Goal: Task Accomplishment & Management: Use online tool/utility

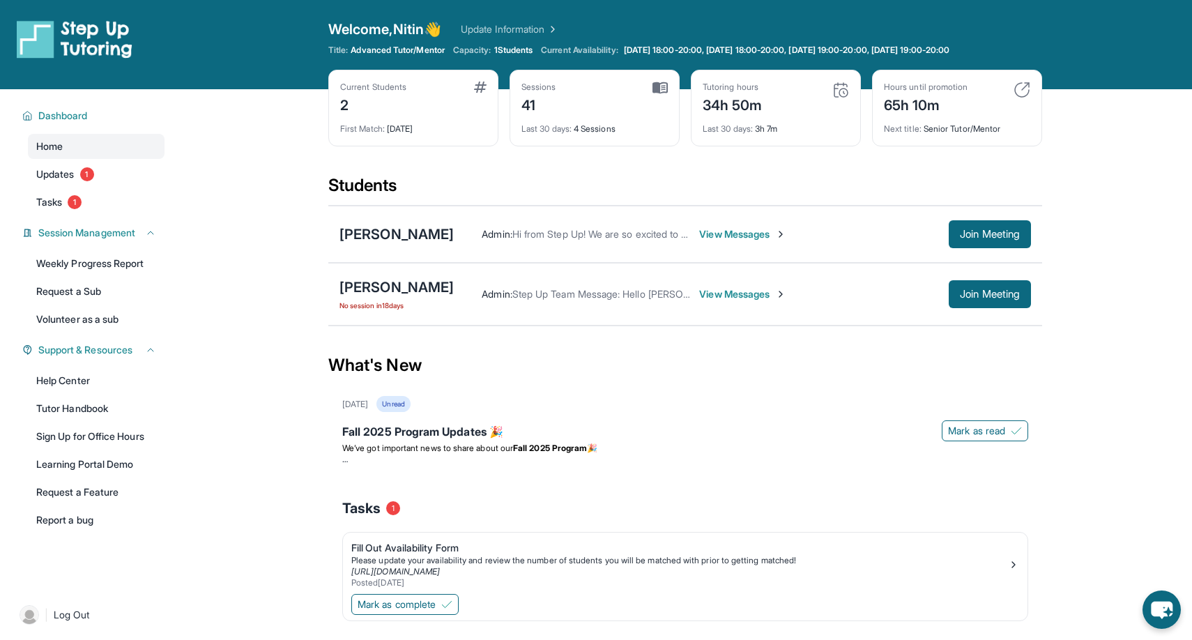
scroll to position [89, 0]
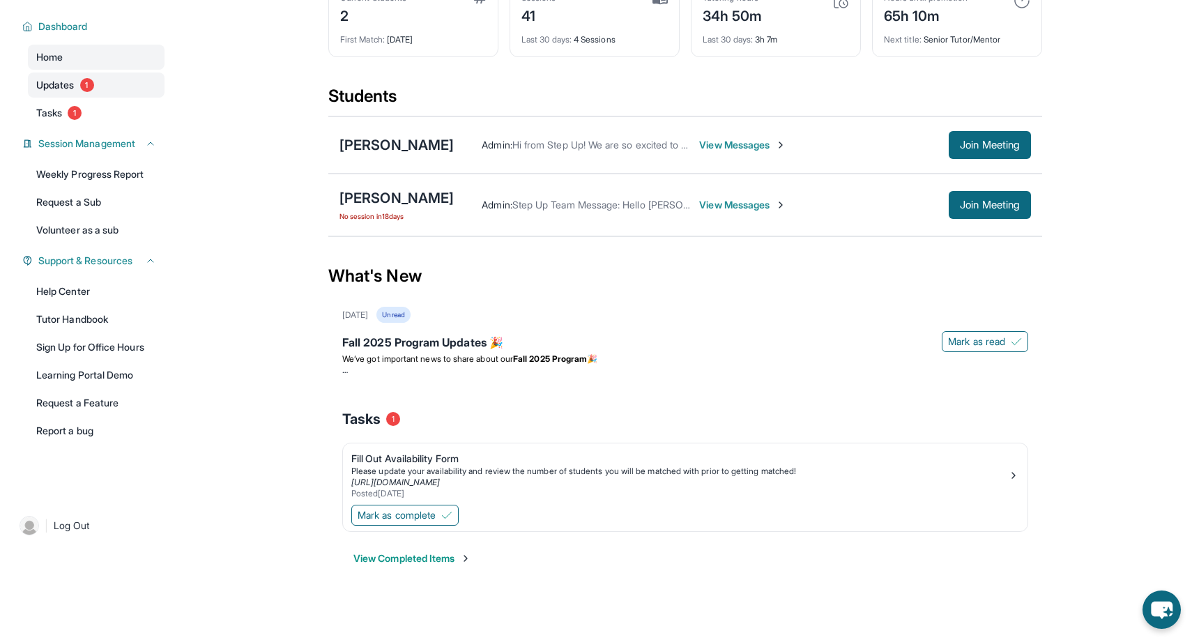
click at [89, 85] on span "1" at bounding box center [87, 85] width 14 height 14
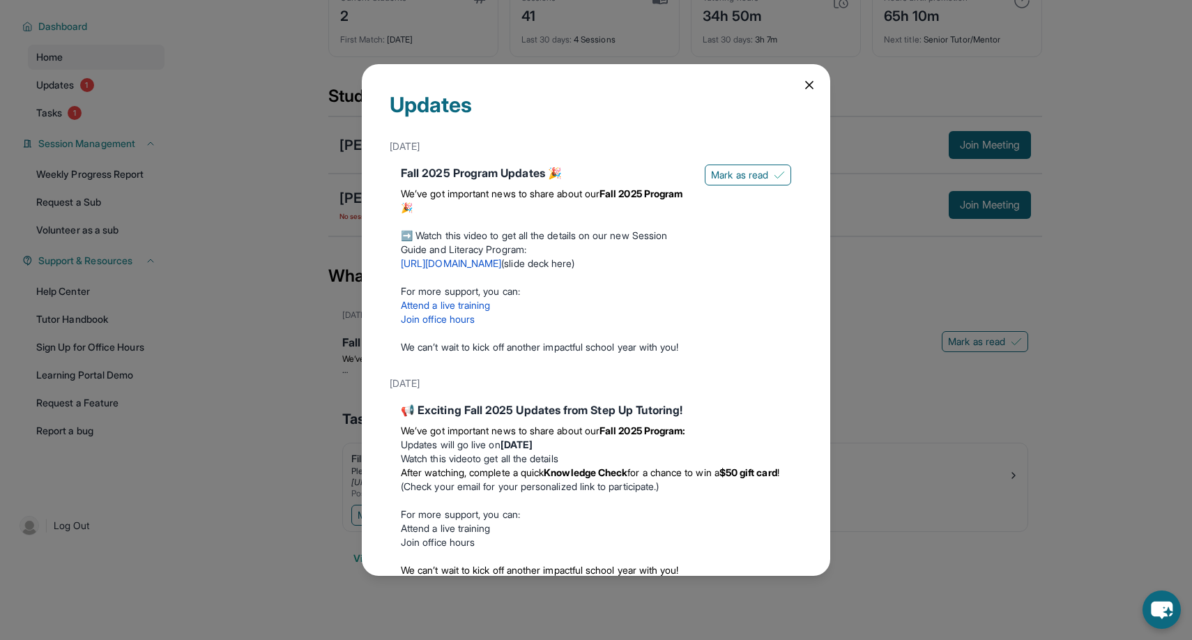
click at [809, 87] on icon at bounding box center [809, 85] width 14 height 14
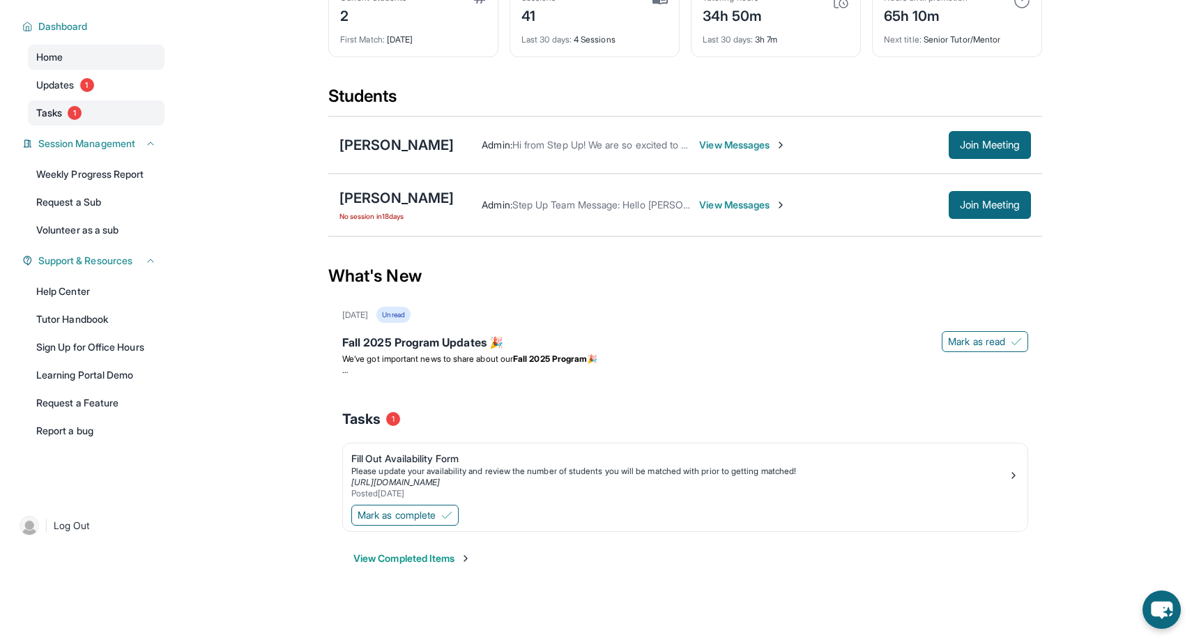
click at [113, 118] on link "Tasks 1" at bounding box center [96, 112] width 137 height 25
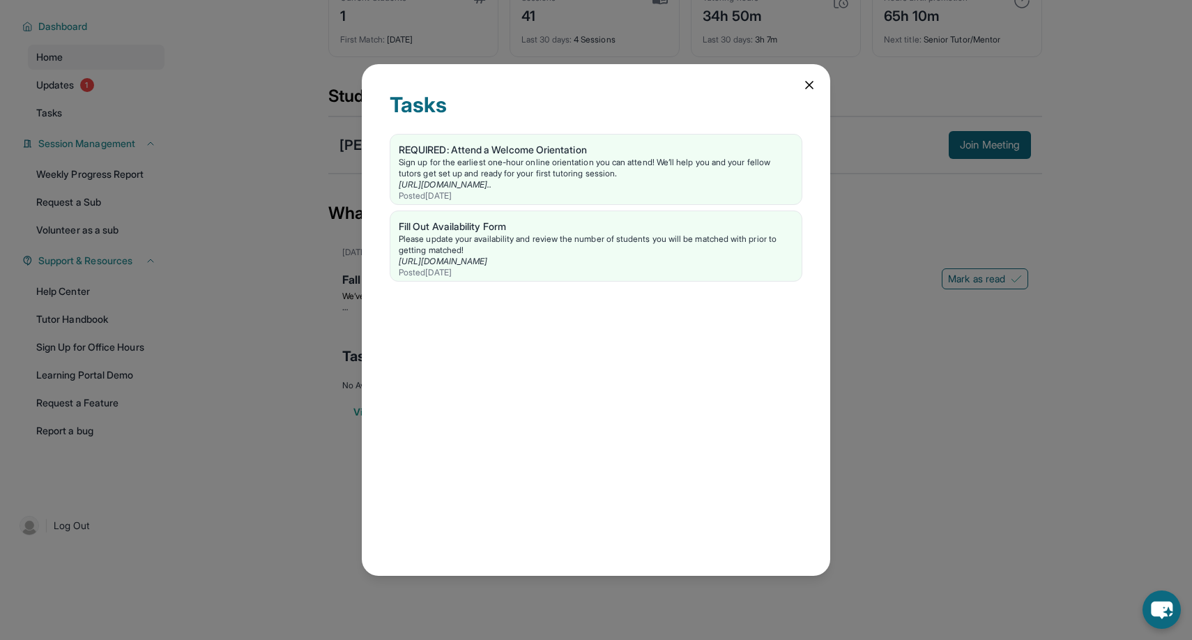
click at [818, 91] on div "Tasks REQUIRED: Attend a Welcome Orientation Sign up for the earliest one-hour …" at bounding box center [596, 320] width 468 height 512
click at [803, 86] on icon at bounding box center [809, 85] width 14 height 14
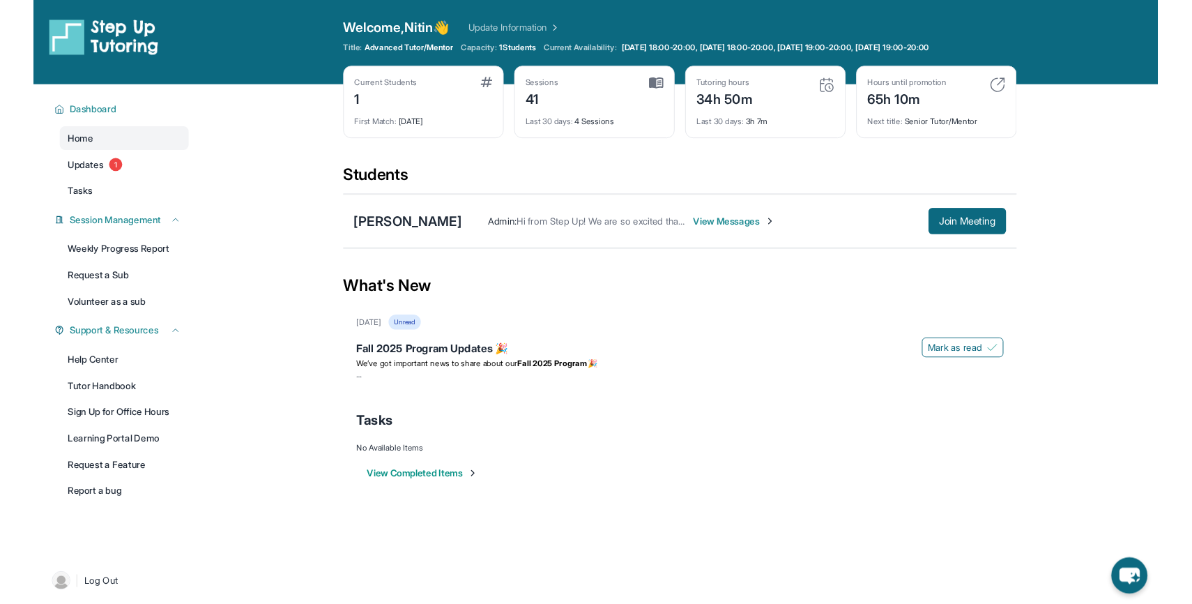
scroll to position [6, 0]
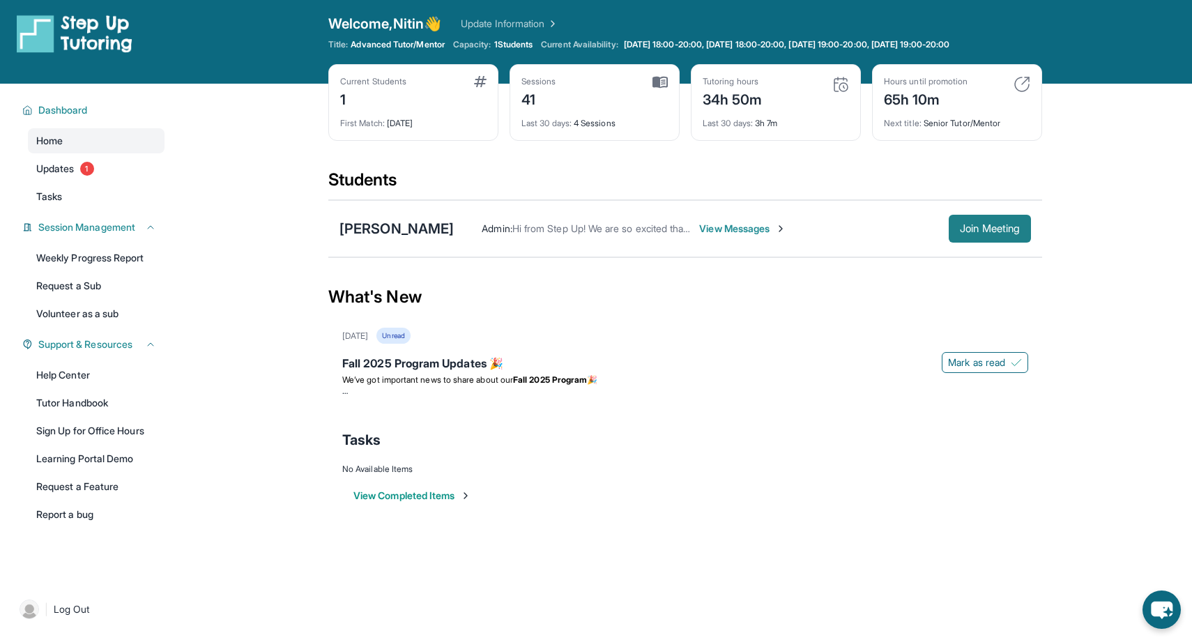
click at [993, 231] on span "Join Meeting" at bounding box center [990, 228] width 60 height 8
click at [995, 235] on button "Join Meeting" at bounding box center [990, 229] width 82 height 28
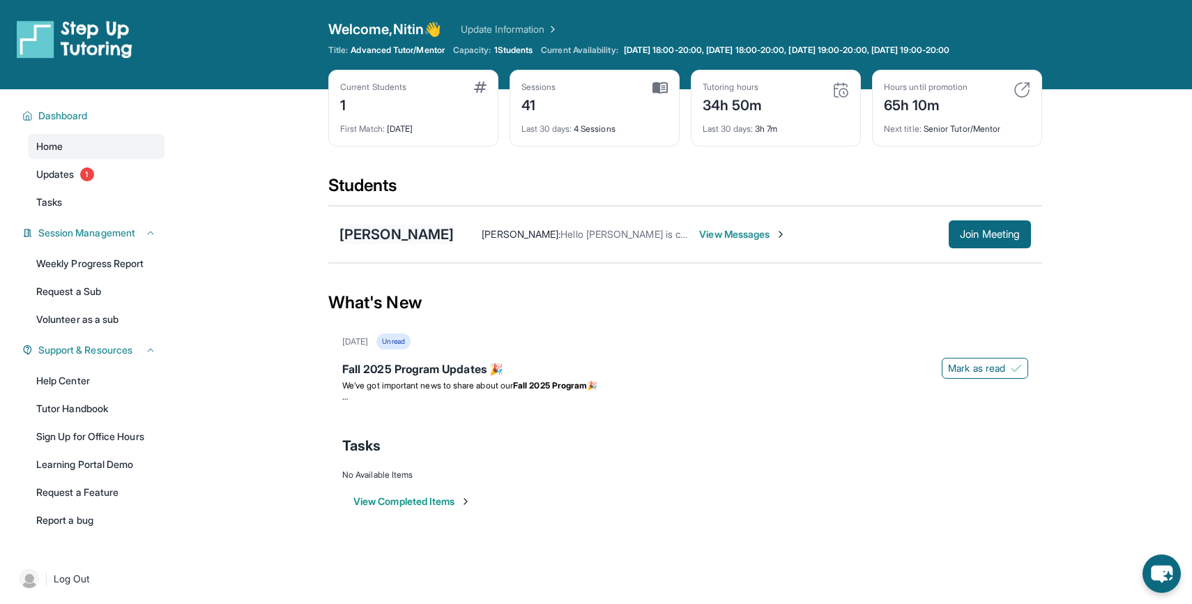
click at [425, 232] on div "[PERSON_NAME]" at bounding box center [396, 234] width 114 height 20
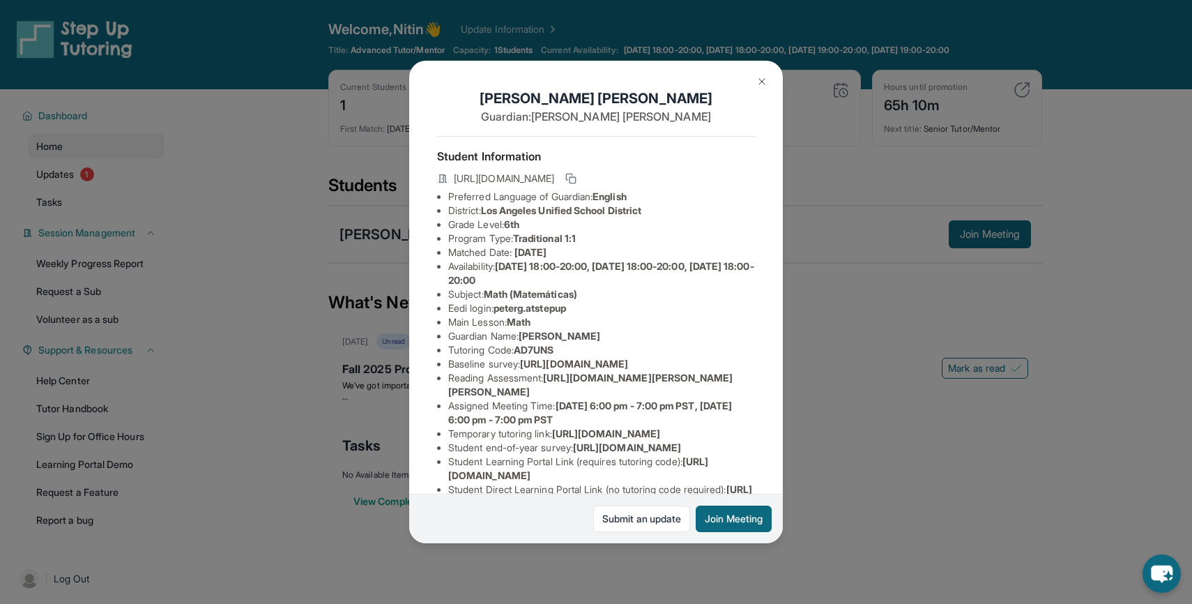
scroll to position [0, 496]
drag, startPoint x: 448, startPoint y: 376, endPoint x: 812, endPoint y: 404, distance: 364.9
click at [812, 404] on div "[PERSON_NAME] Guardian: [PERSON_NAME] Student Information [URL][DOMAIN_NAME] Pr…" at bounding box center [596, 302] width 1192 height 604
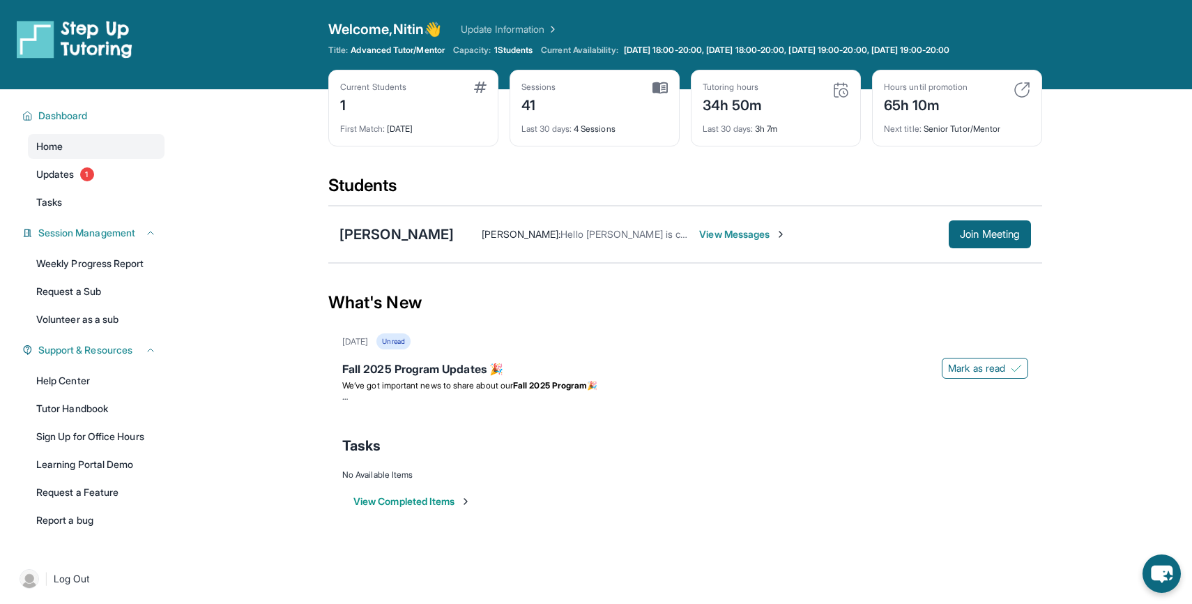
copy span "[URL][DOMAIN_NAME]"
click at [393, 235] on div "[PERSON_NAME]" at bounding box center [396, 234] width 114 height 20
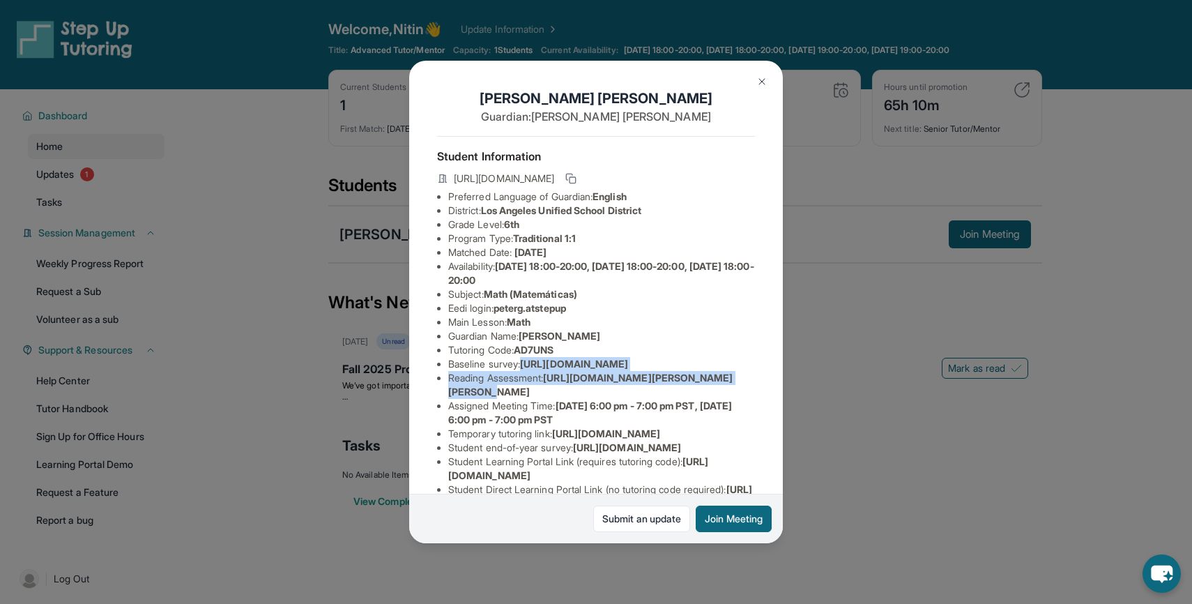
copy ul "[URL][DOMAIN_NAME] Reading Assessment : [URL][DOMAIN_NAME]"
drag, startPoint x: 448, startPoint y: 378, endPoint x: 894, endPoint y: 430, distance: 449.2
click at [894, 430] on div "[PERSON_NAME] Guardian: [PERSON_NAME] Student Information [URL][DOMAIN_NAME] Pr…" at bounding box center [596, 302] width 1192 height 604
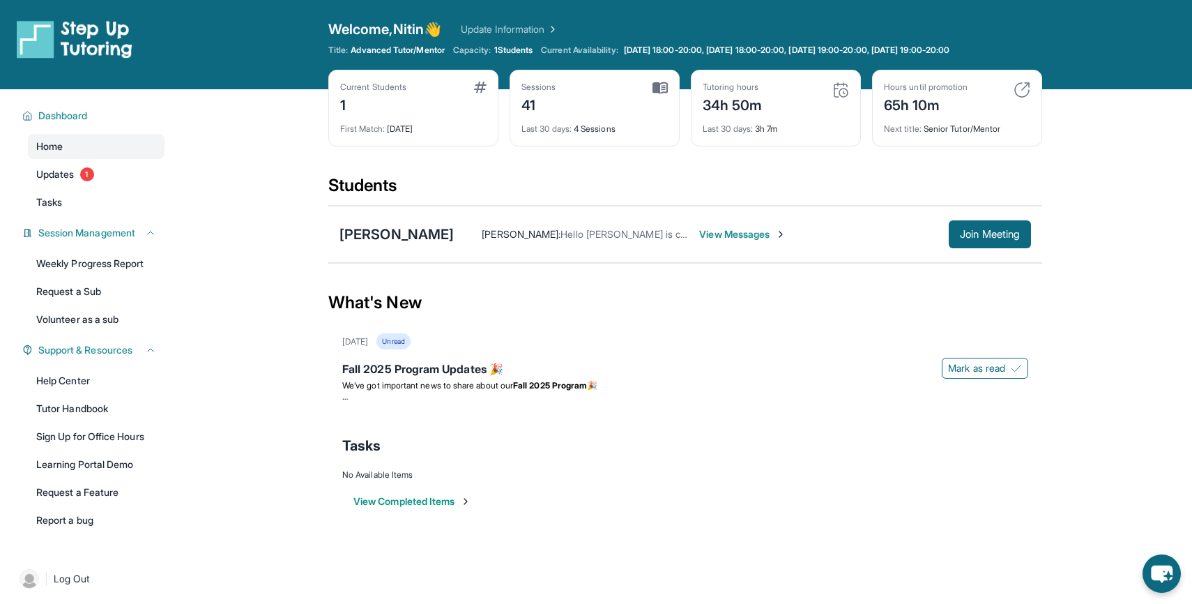
click at [894, 430] on div "Tasks" at bounding box center [685, 445] width 686 height 47
